Goal: Navigation & Orientation: Find specific page/section

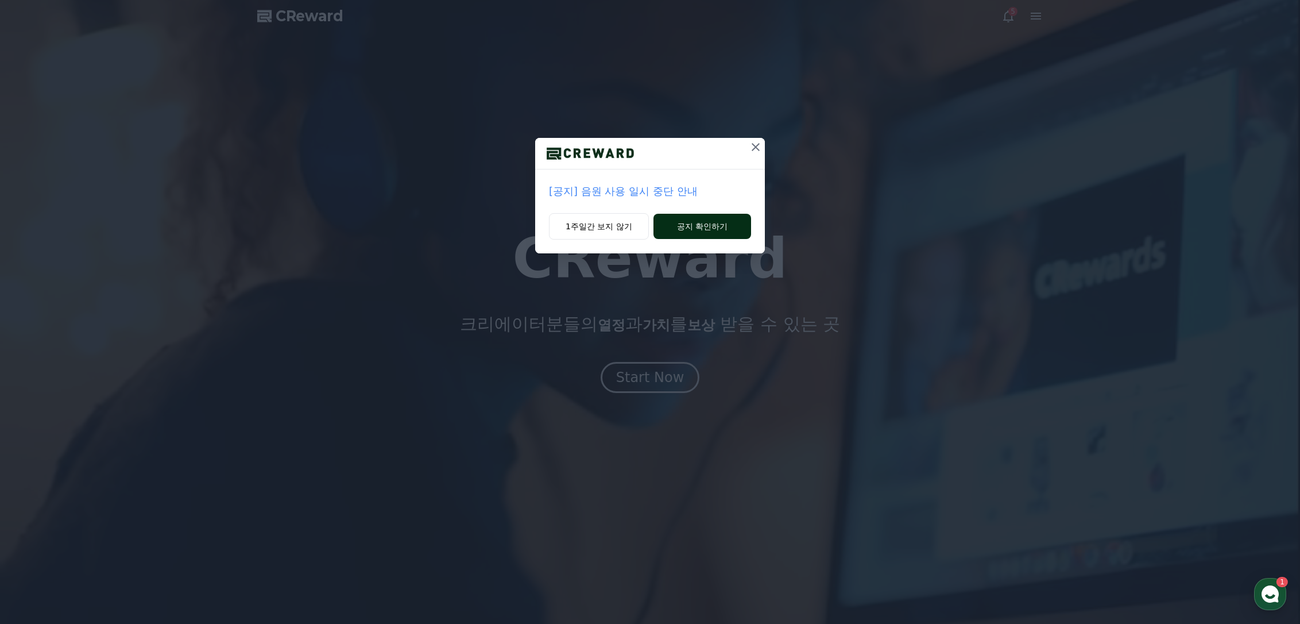
click at [693, 229] on button "공지 확인하기" at bounding box center [702, 226] width 98 height 25
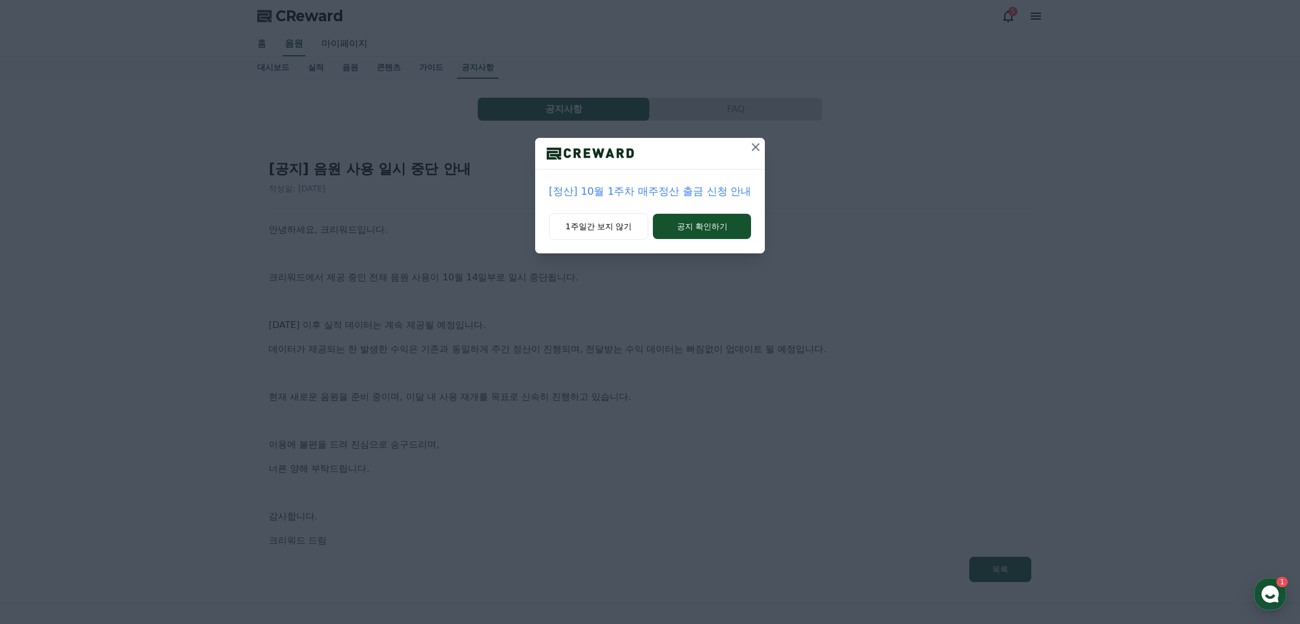
click at [754, 148] on icon at bounding box center [756, 147] width 14 height 14
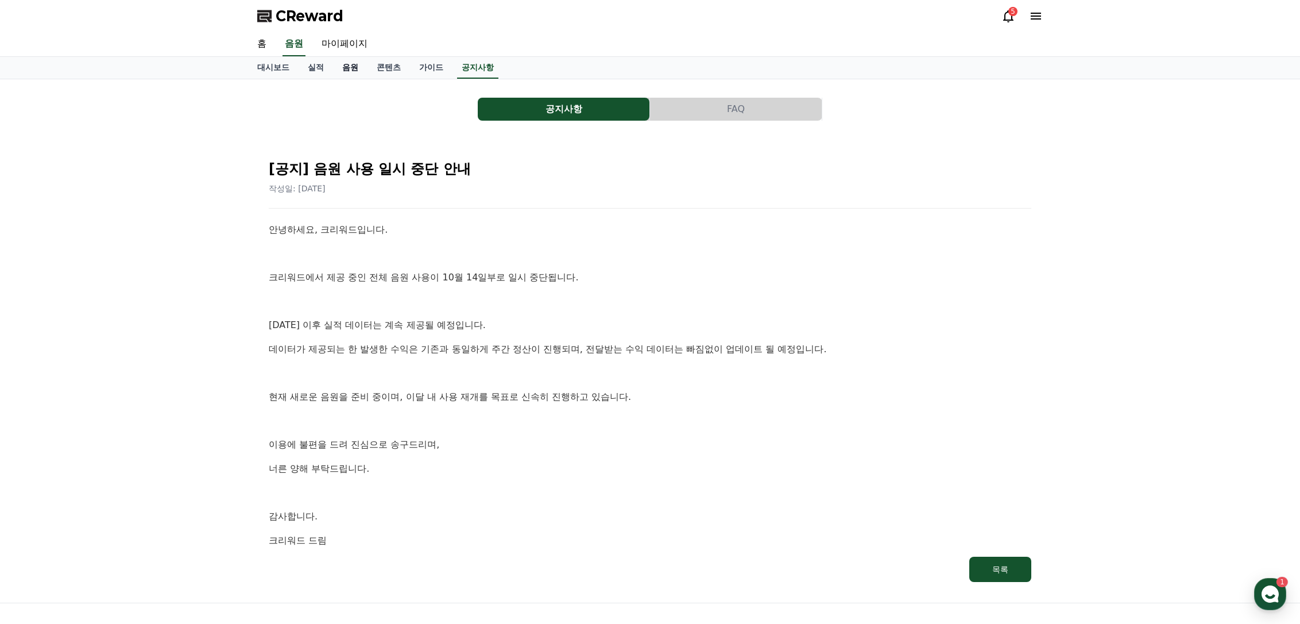
click at [347, 61] on link "음원" at bounding box center [350, 68] width 34 height 22
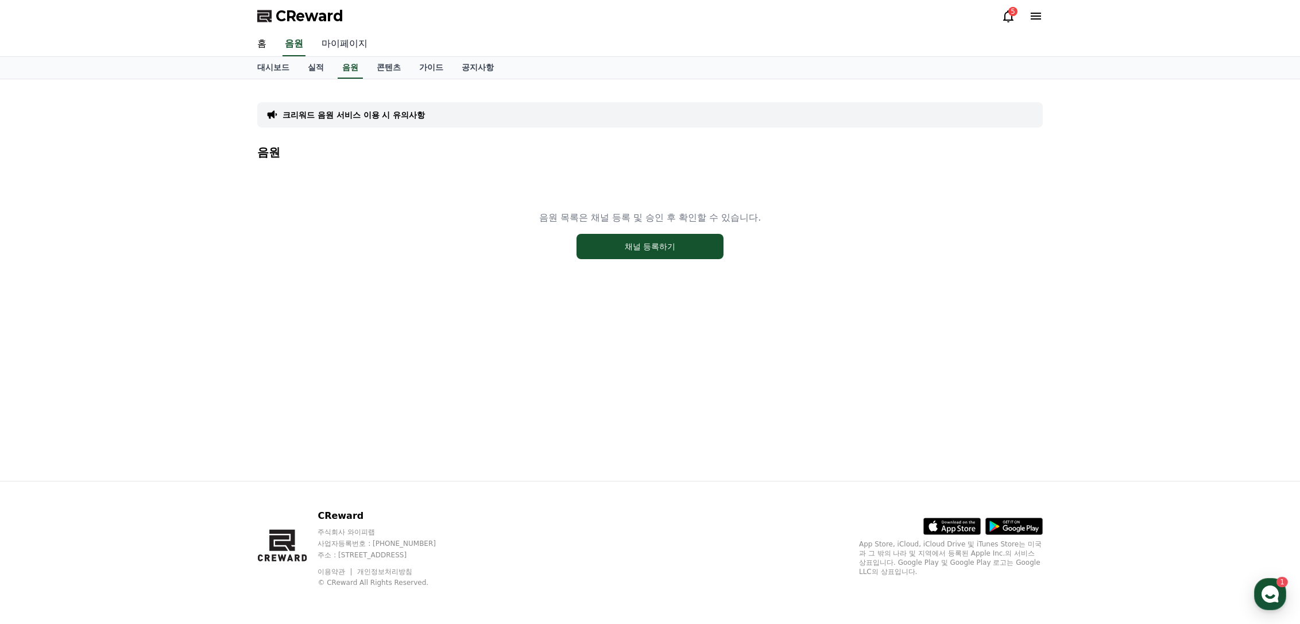
click at [361, 44] on link "마이페이지" at bounding box center [344, 44] width 64 height 24
select select "**********"
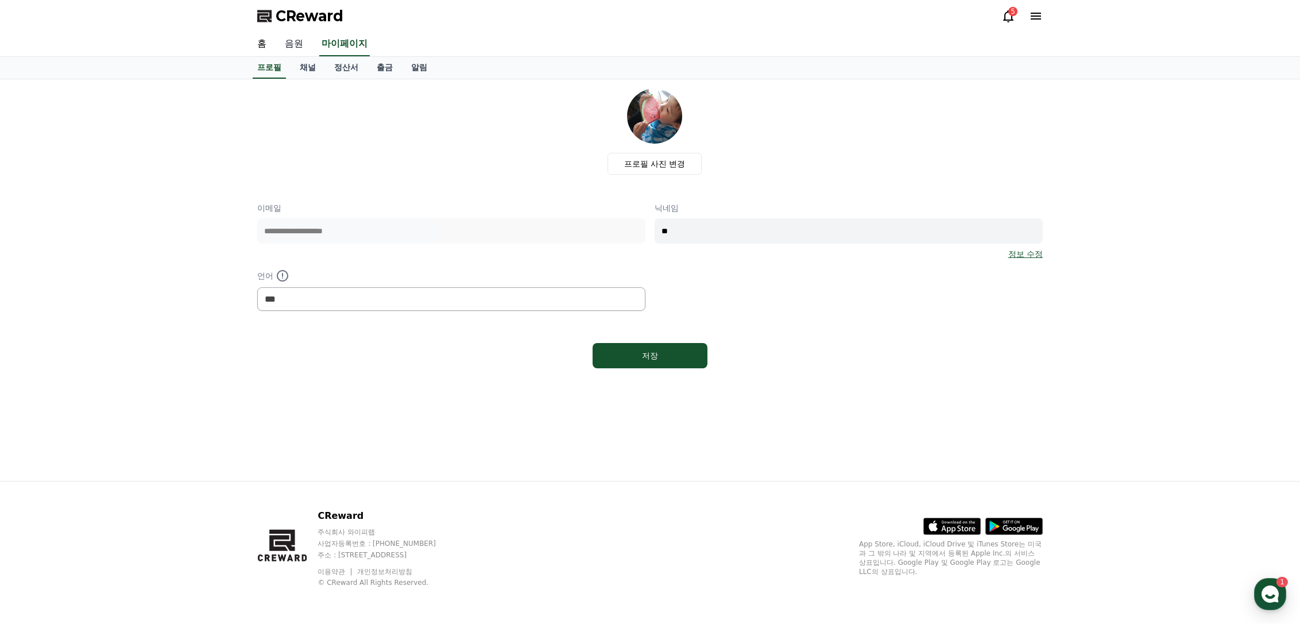
click at [301, 46] on link "음원" at bounding box center [294, 44] width 37 height 24
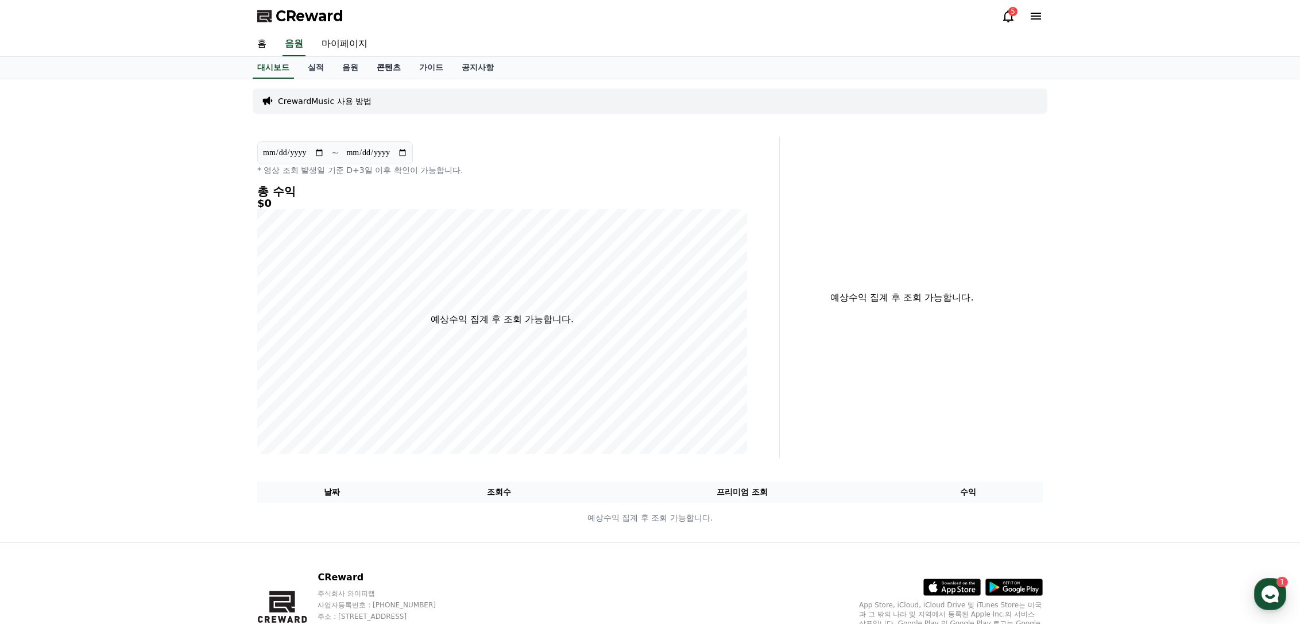
click at [384, 59] on link "콘텐츠" at bounding box center [388, 68] width 42 height 22
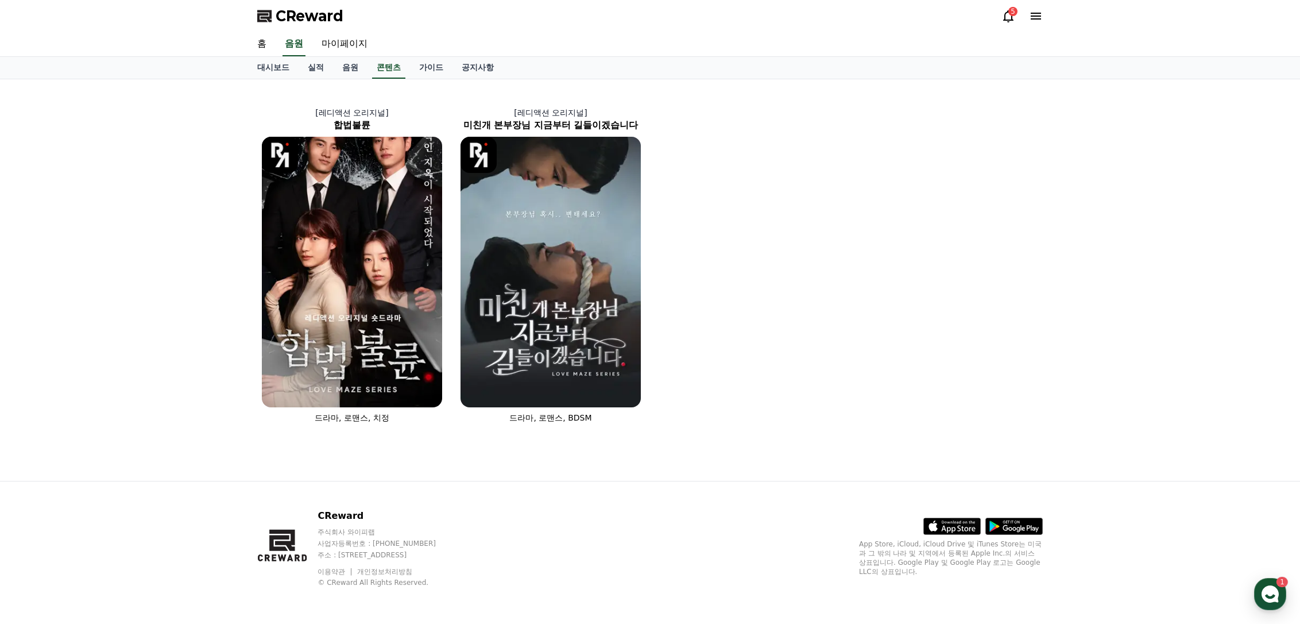
click at [991, 14] on div "CReward 5" at bounding box center [650, 16] width 804 height 32
click at [1007, 15] on icon at bounding box center [1008, 16] width 14 height 14
